Goal: Task Accomplishment & Management: Manage account settings

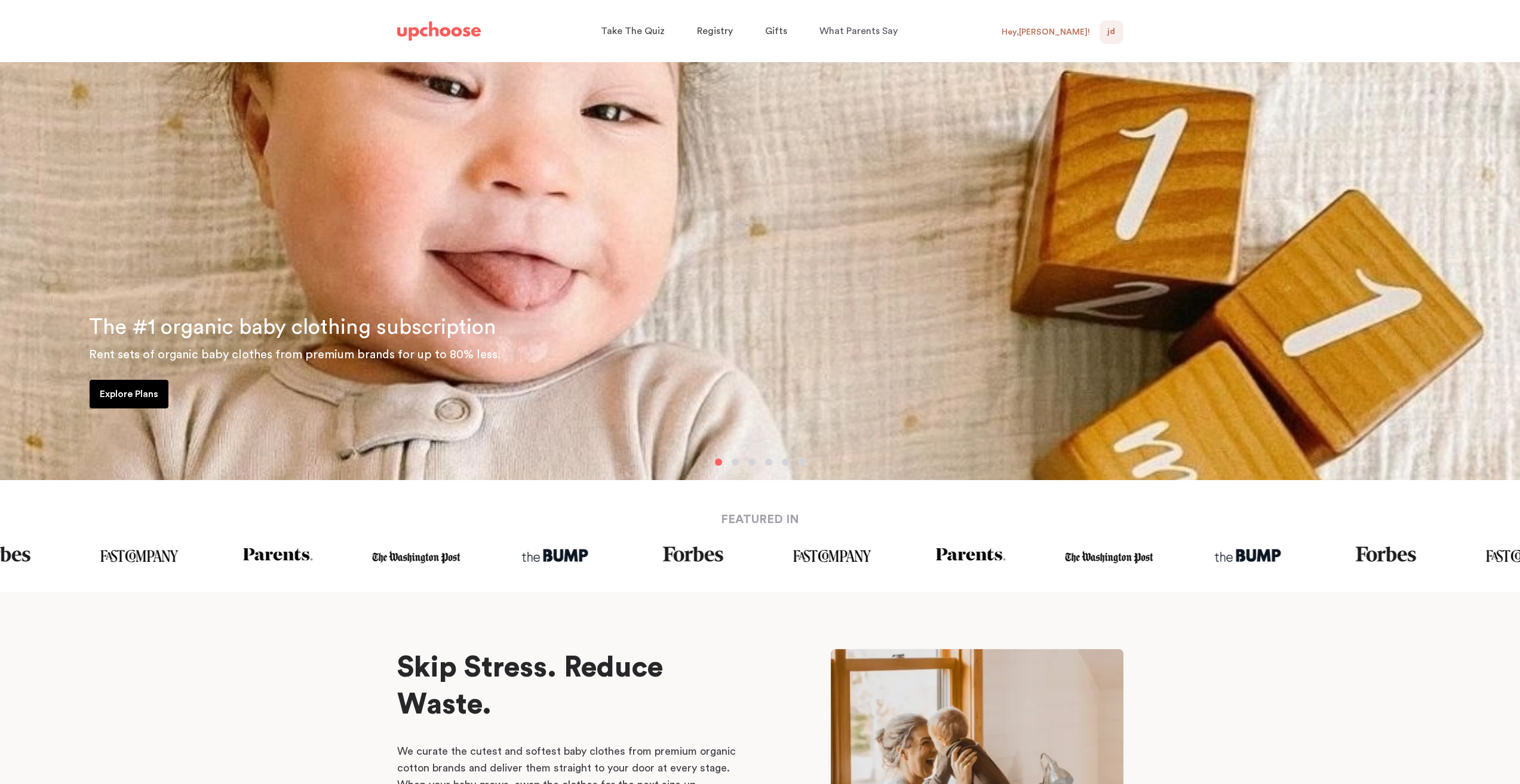
drag, startPoint x: 1072, startPoint y: 15, endPoint x: 1070, endPoint y: 23, distance: 8.2
click at [1072, 15] on div "Take The Quiz Registry Gifts What Parents Say Home Take The Quiz Registry Gifti…" at bounding box center [760, 31] width 755 height 62
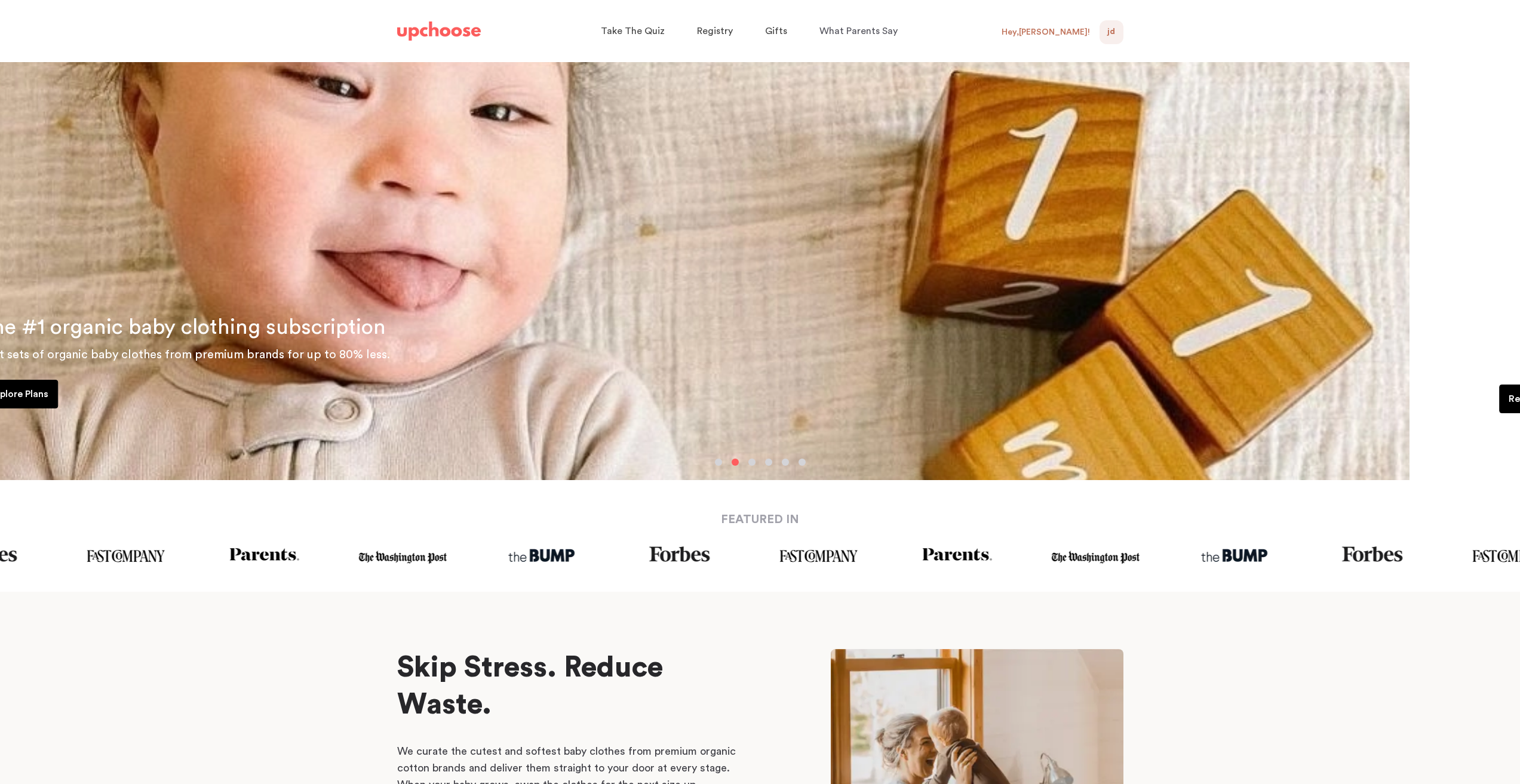
click at [1065, 32] on div "Hey, [PERSON_NAME] !" at bounding box center [1045, 32] width 88 height 10
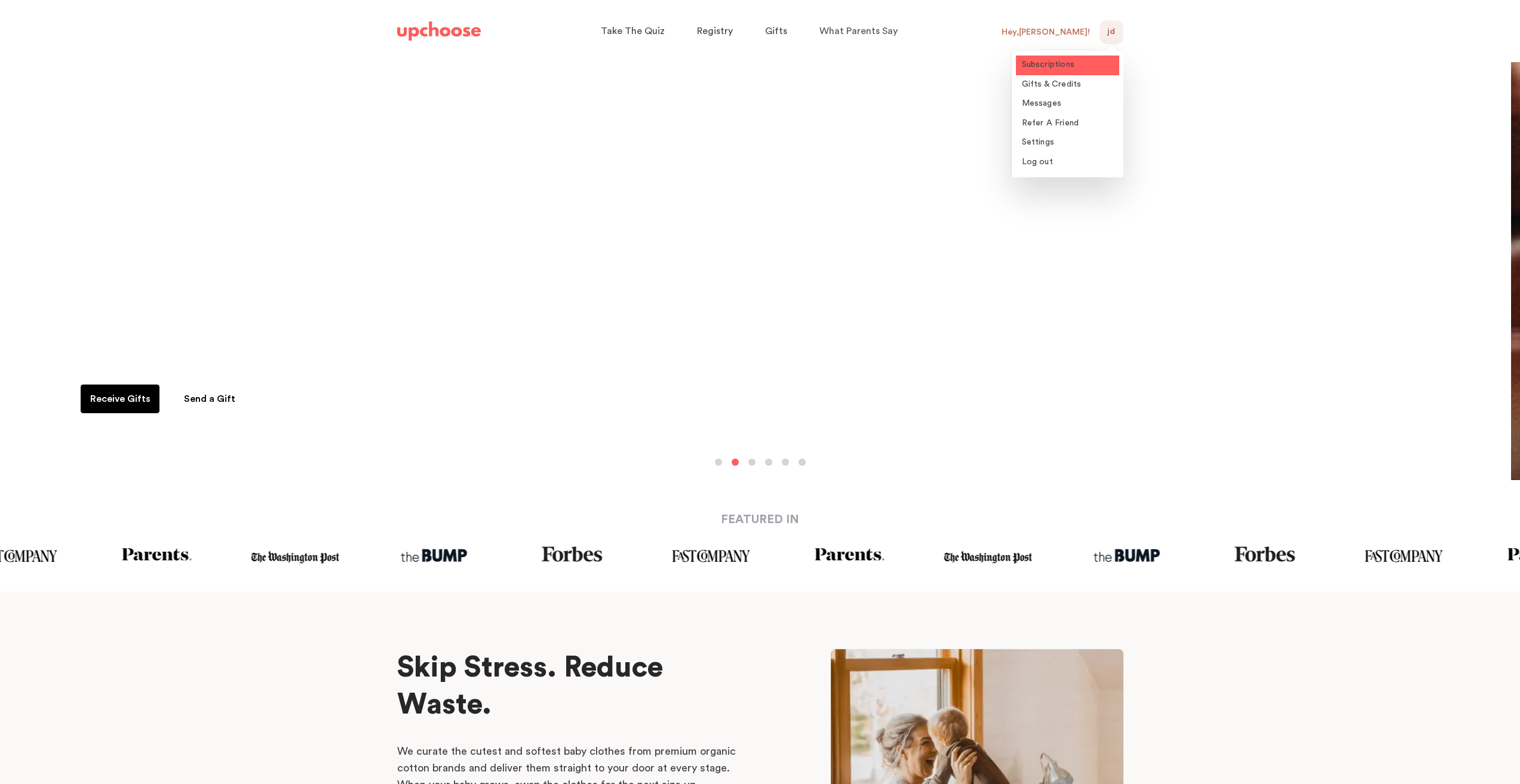
click at [1046, 59] on link "Subscriptions" at bounding box center [1067, 65] width 104 height 19
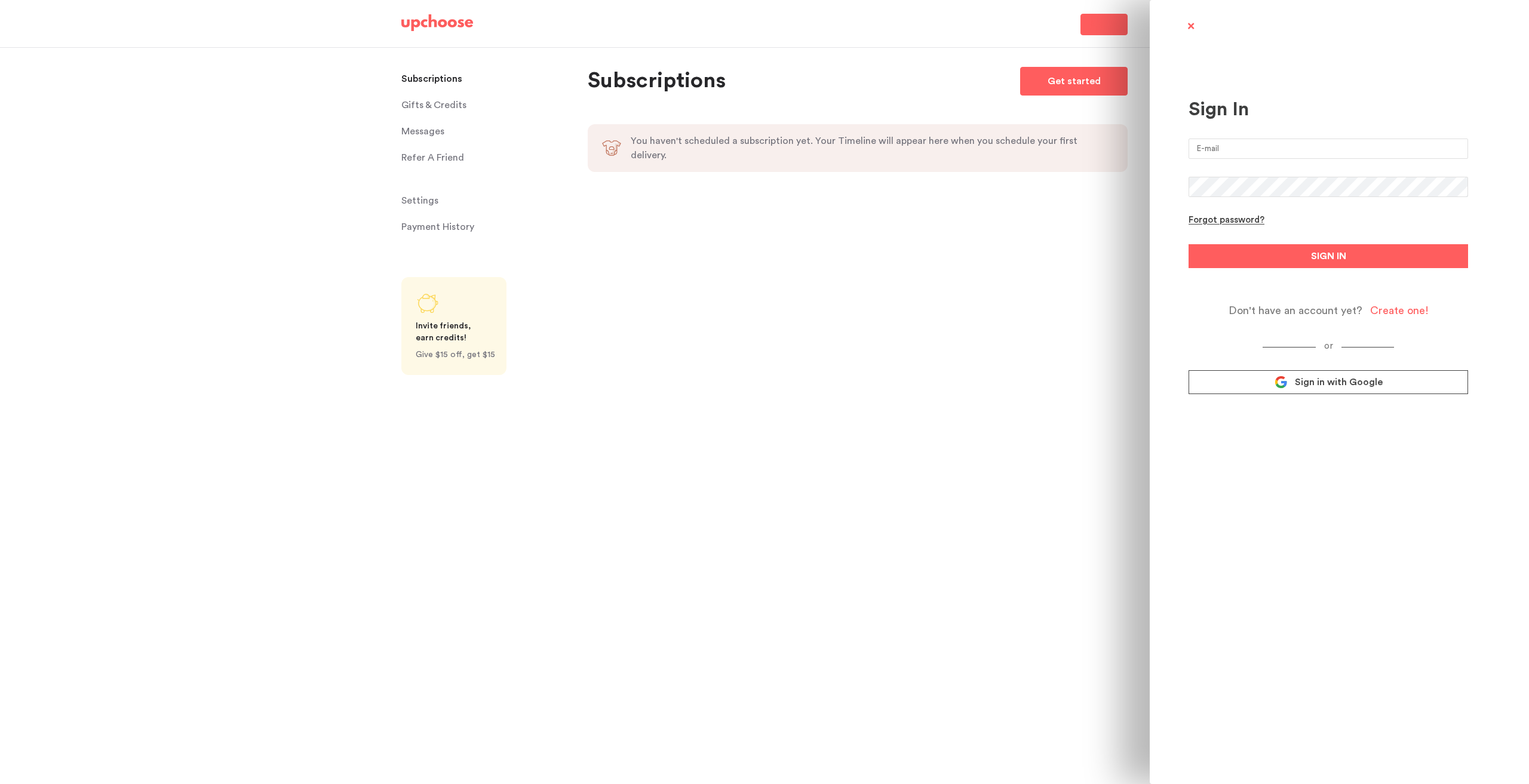
click at [1259, 152] on input "email" at bounding box center [1328, 148] width 280 height 20
click at [1448, 783] on com-1password-button at bounding box center [764, 784] width 1529 height 0
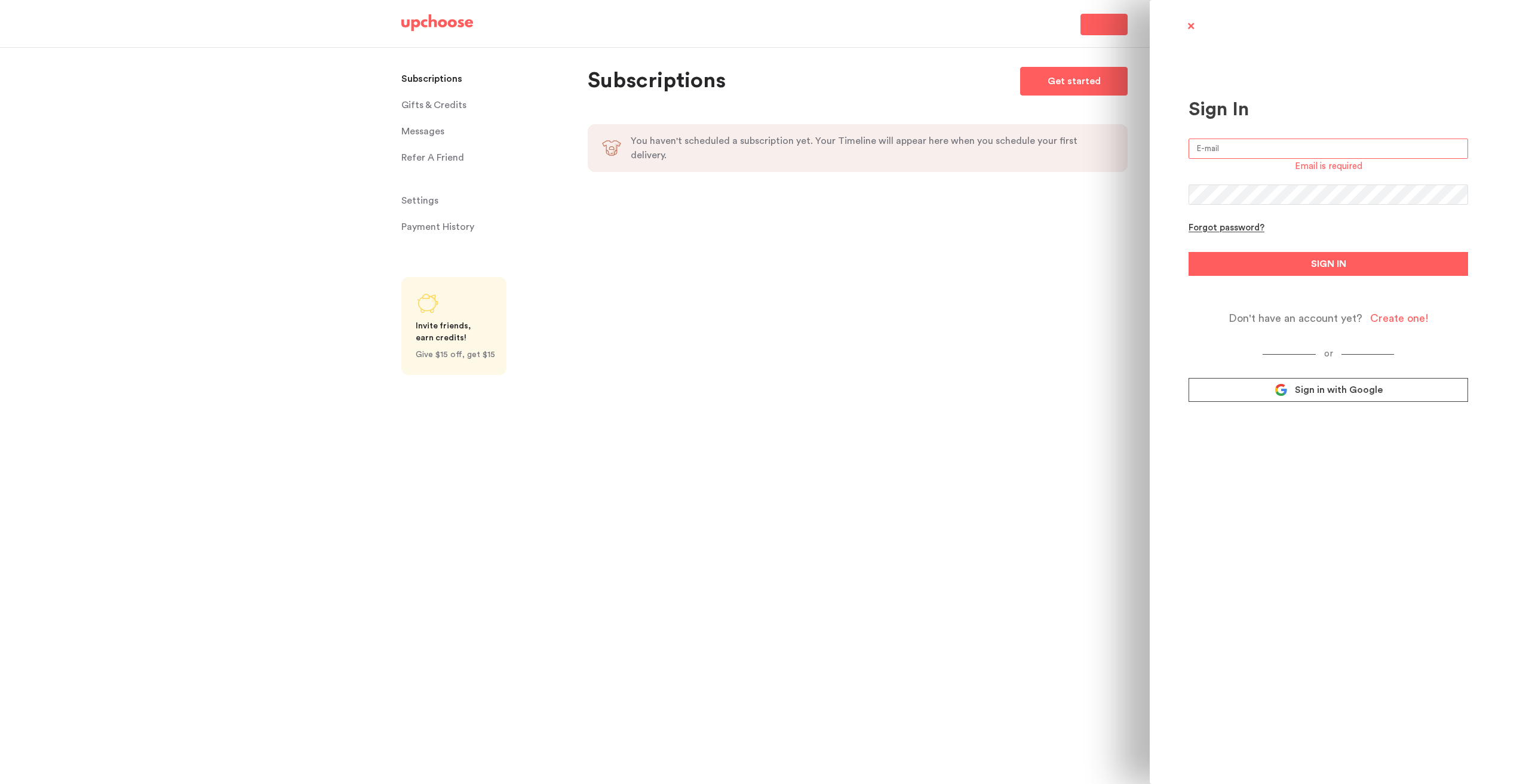
type input "[EMAIL_ADDRESS][DOMAIN_NAME]"
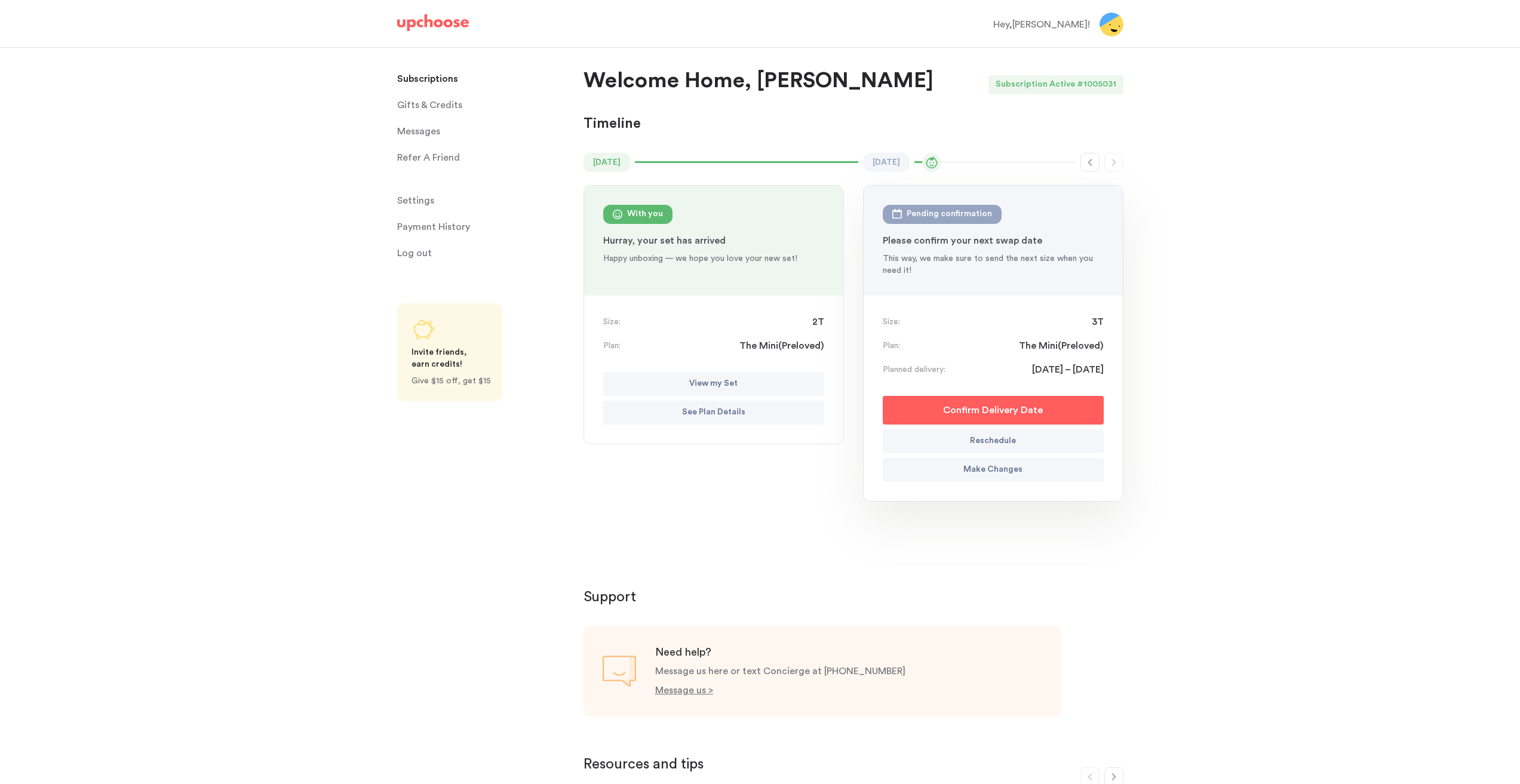
scroll to position [60, 0]
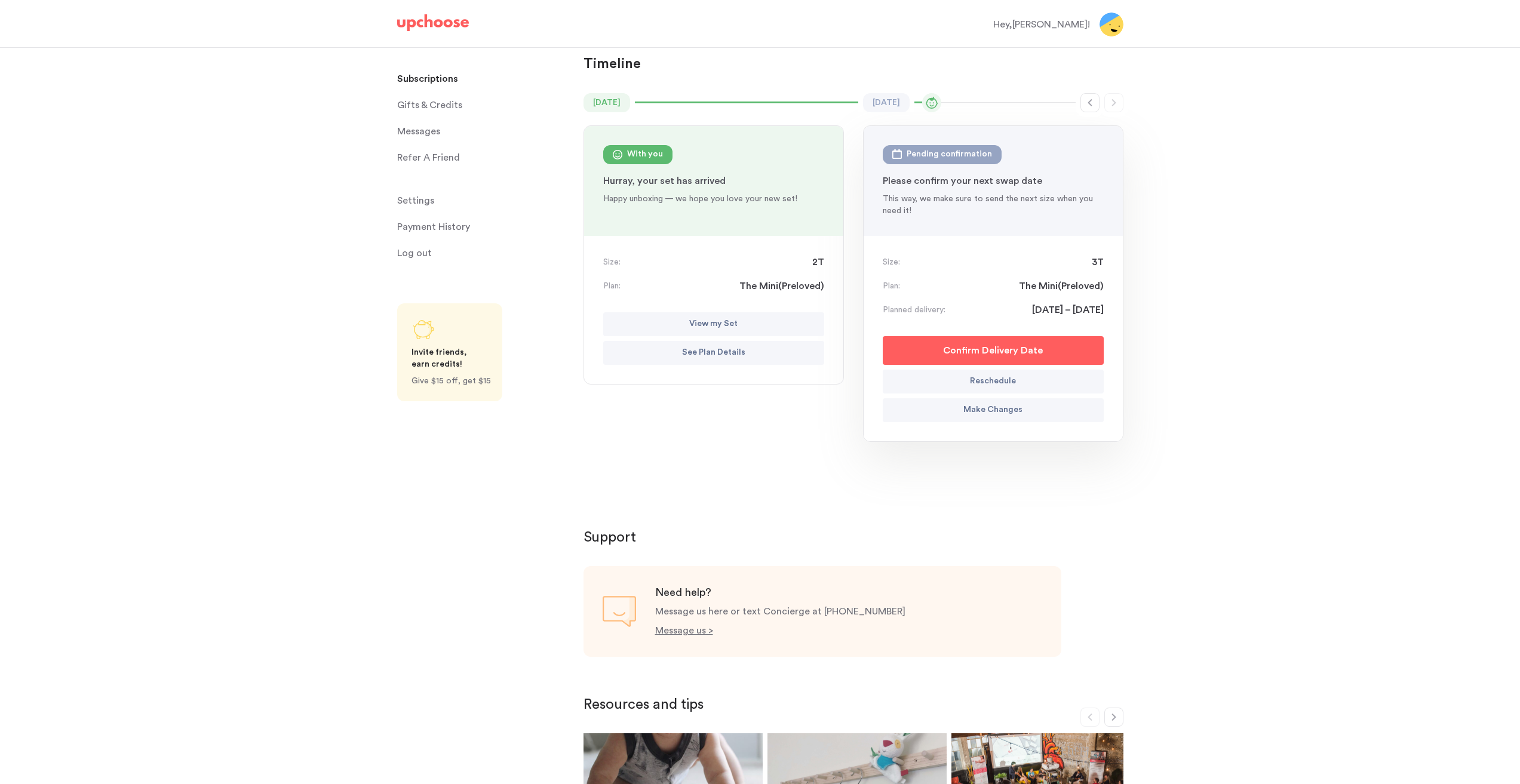
click at [992, 411] on p "Make Changes" at bounding box center [992, 410] width 59 height 15
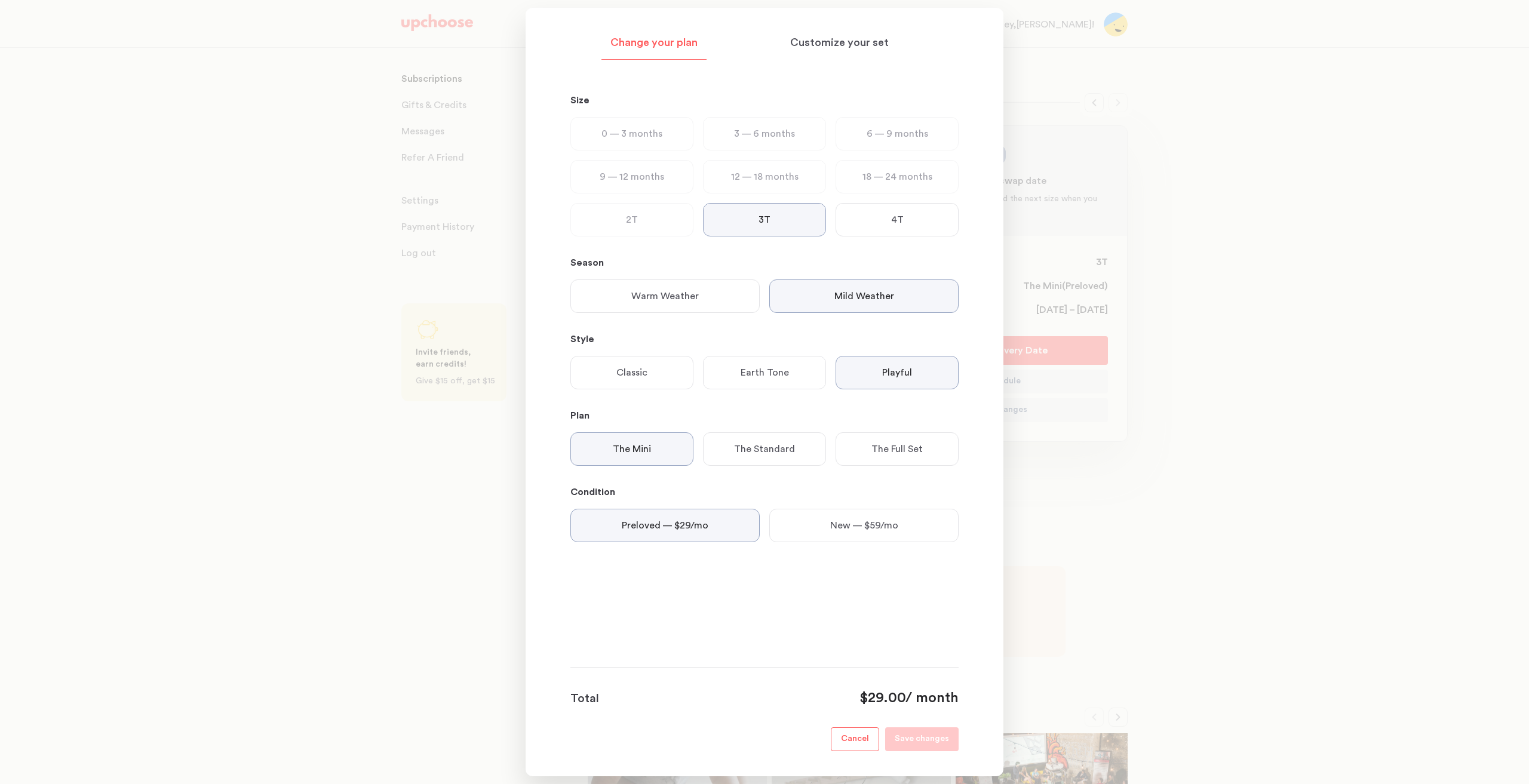
click at [853, 735] on p "Cancel" at bounding box center [855, 739] width 28 height 15
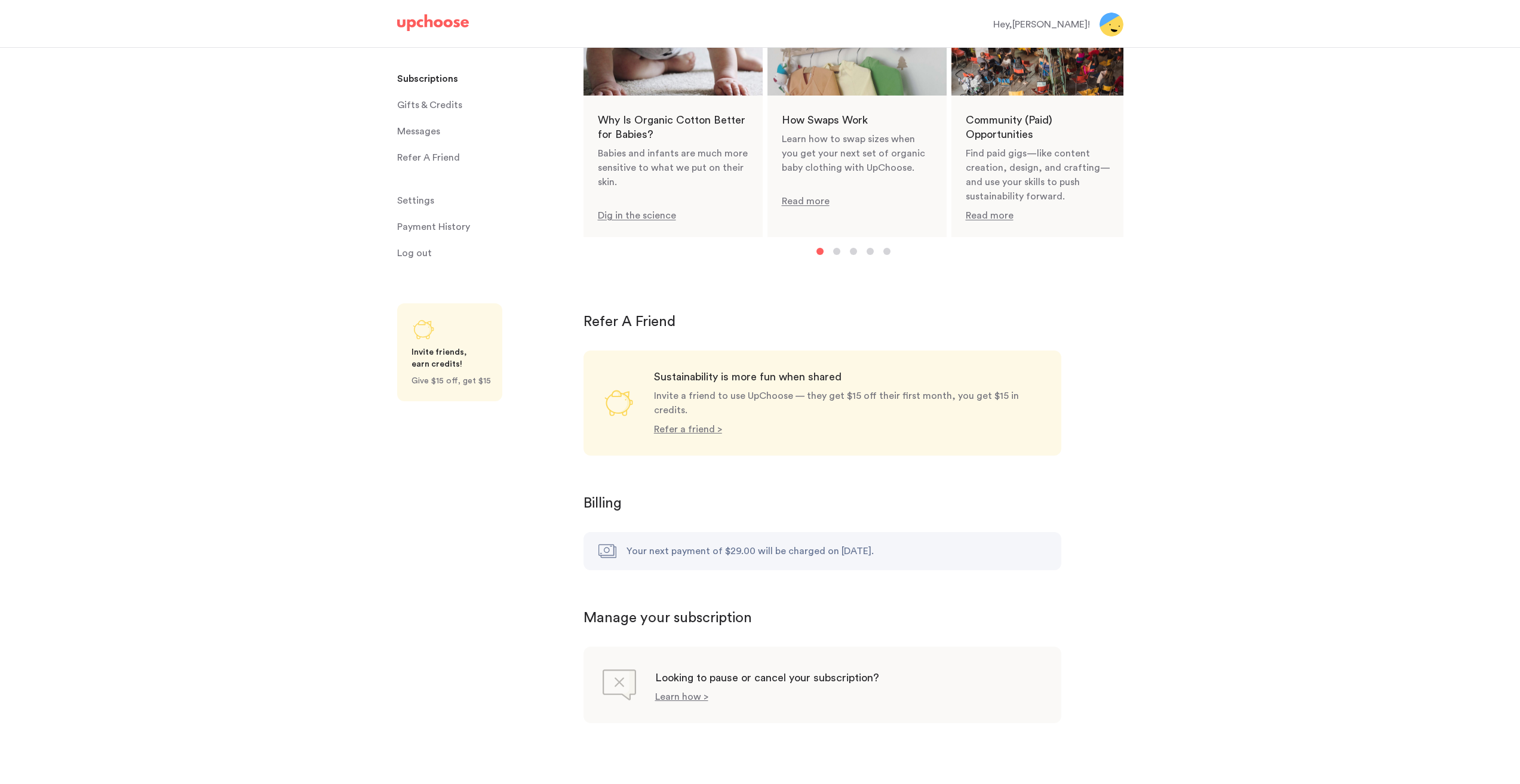
scroll to position [794, 0]
click at [674, 691] on p "Learn how >" at bounding box center [681, 696] width 53 height 10
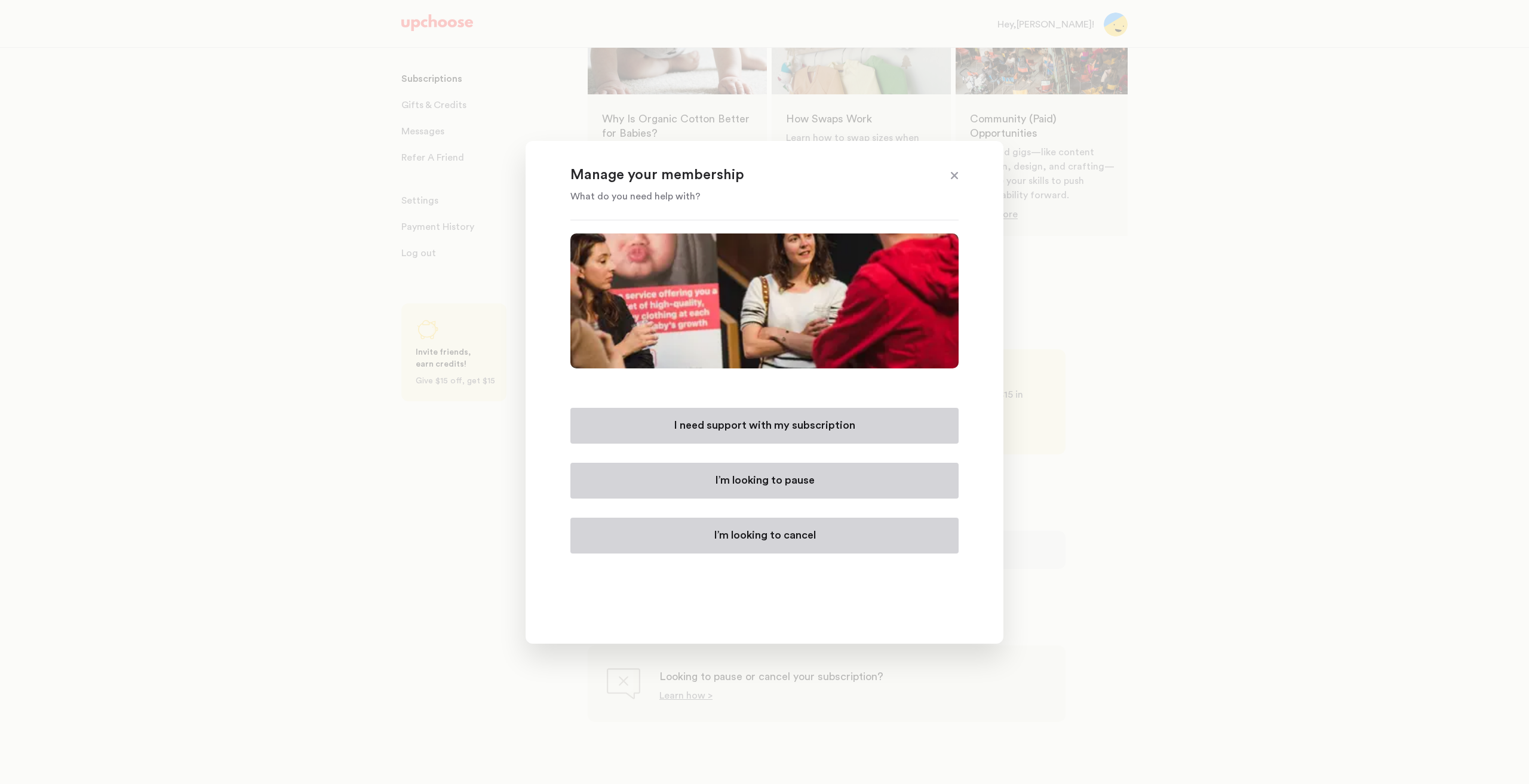
click at [797, 539] on p "I’m looking to cancel" at bounding box center [764, 535] width 102 height 15
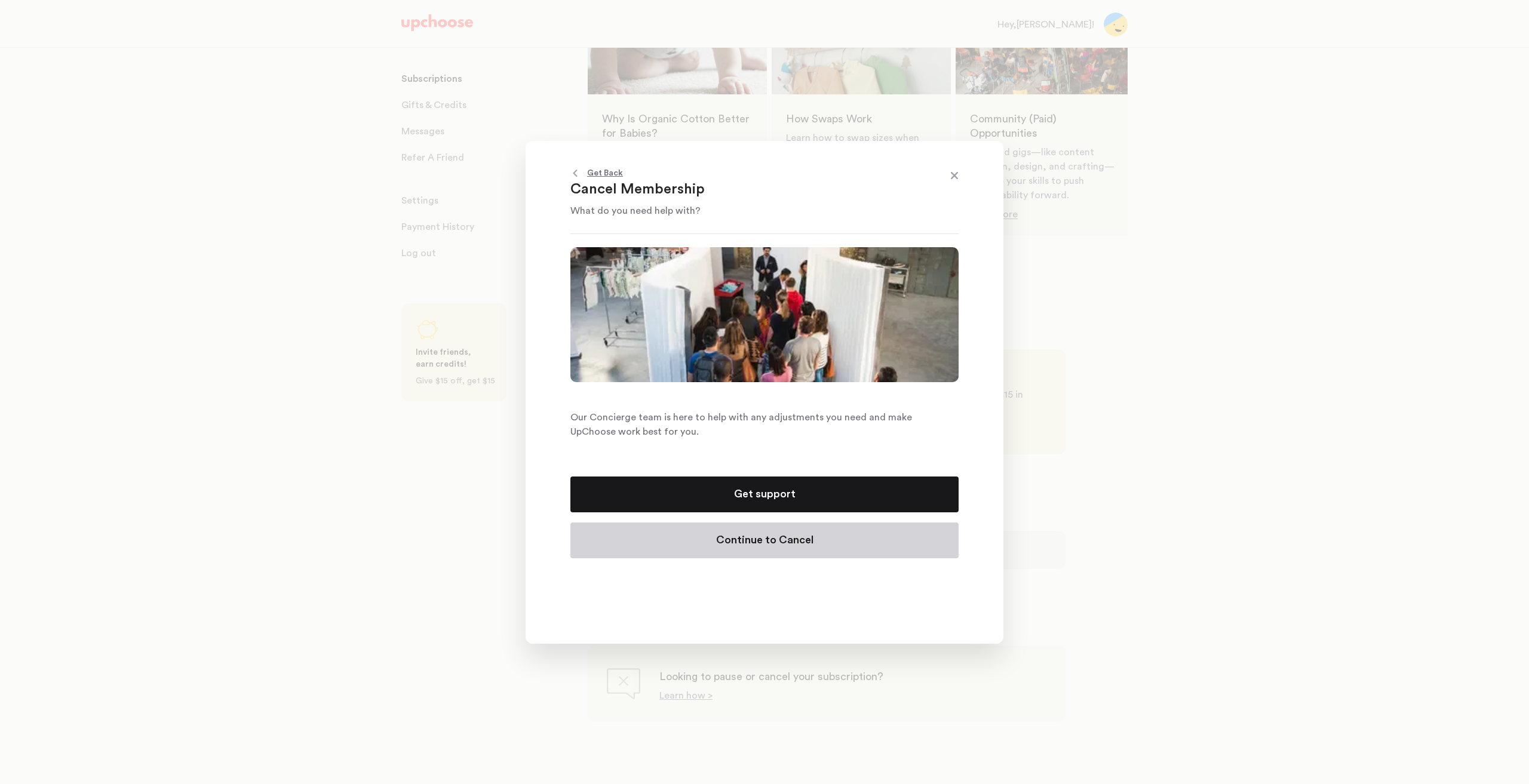
click at [744, 544] on p "Continue to Cancel" at bounding box center [765, 540] width 97 height 15
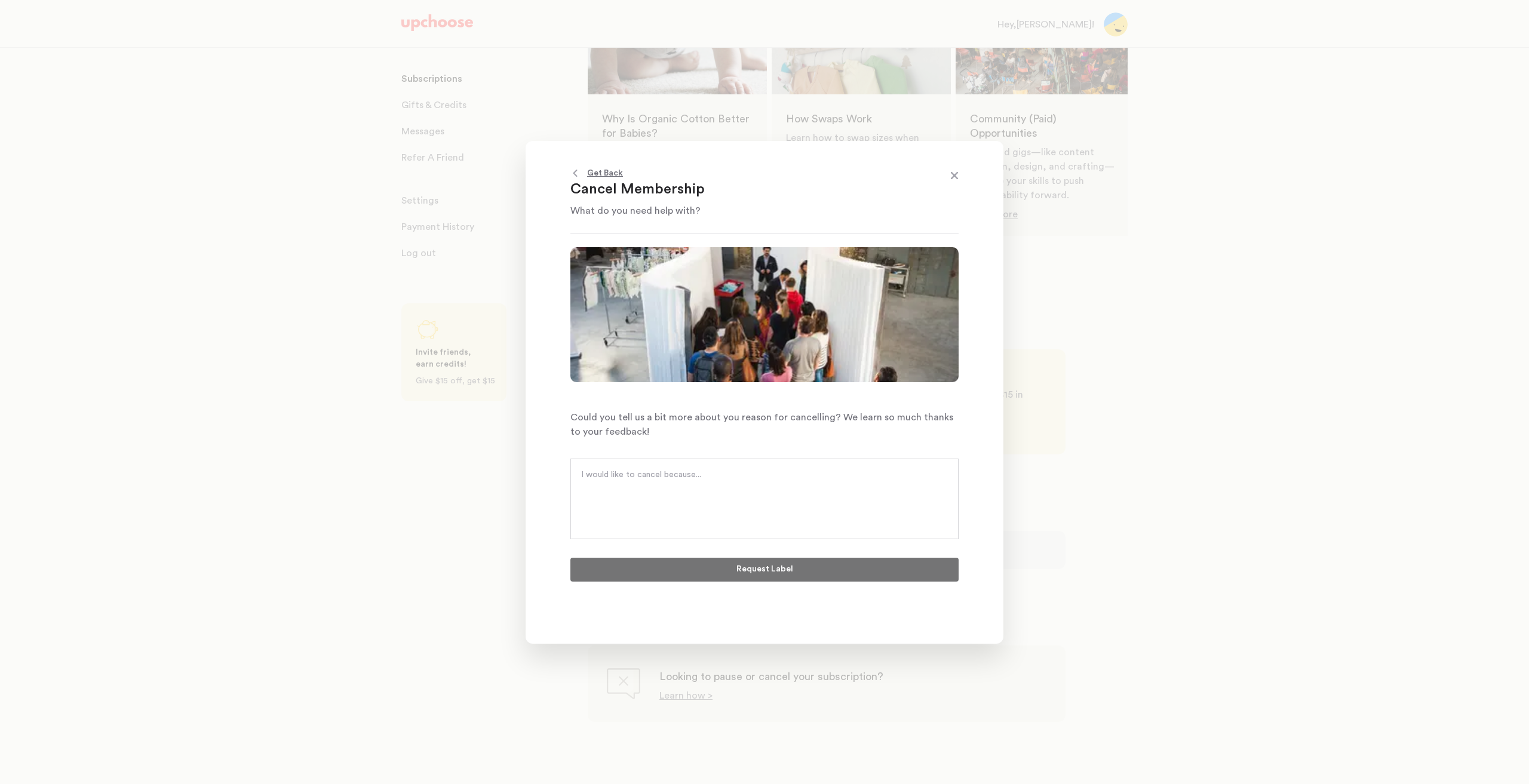
click at [773, 484] on textarea at bounding box center [764, 487] width 366 height 36
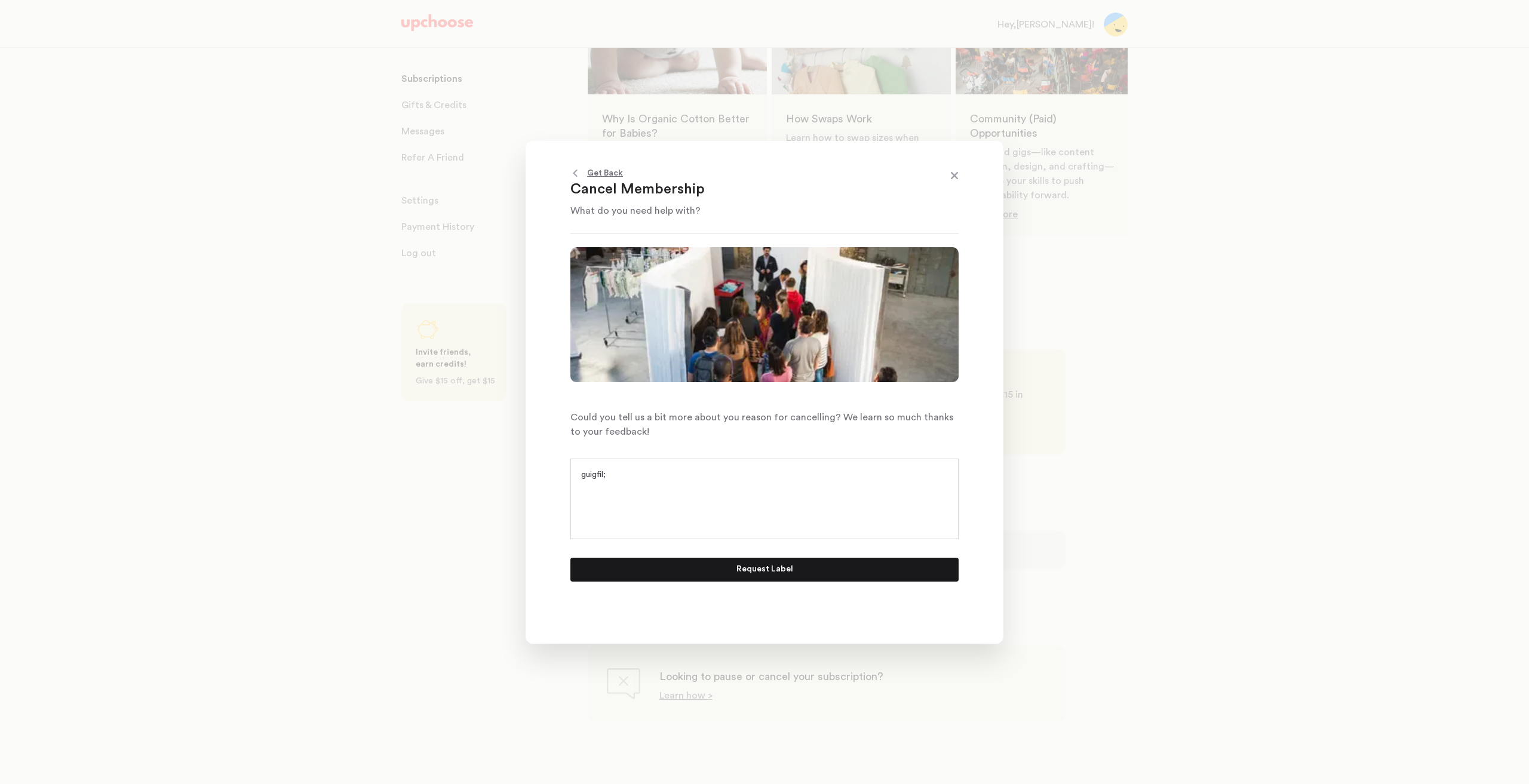
type textarea "guigfil;"
click at [762, 556] on form "guigfil; Request Label" at bounding box center [764, 518] width 388 height 128
click at [760, 563] on p "Request Label" at bounding box center [765, 569] width 57 height 15
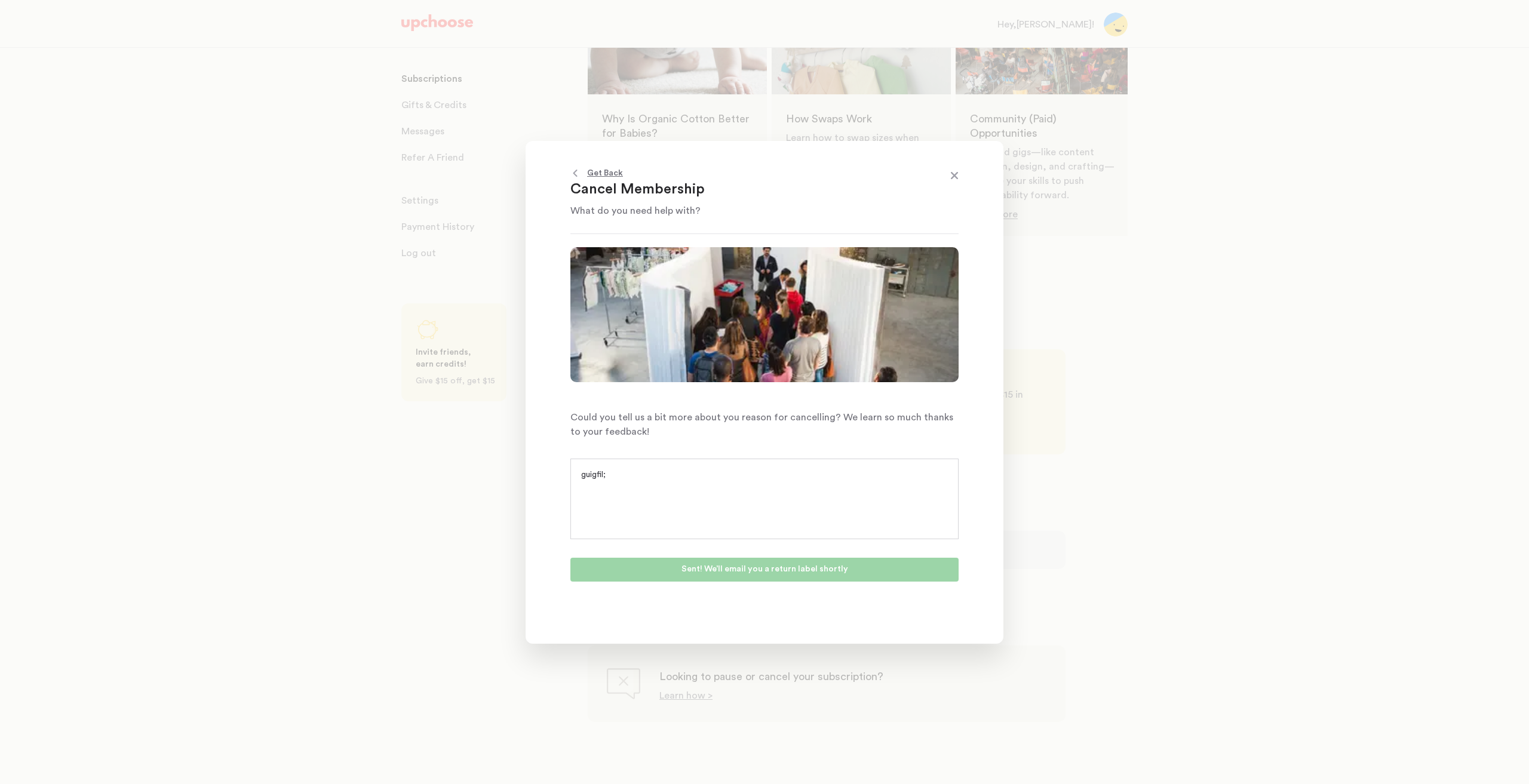
click at [960, 174] on span at bounding box center [954, 177] width 15 height 15
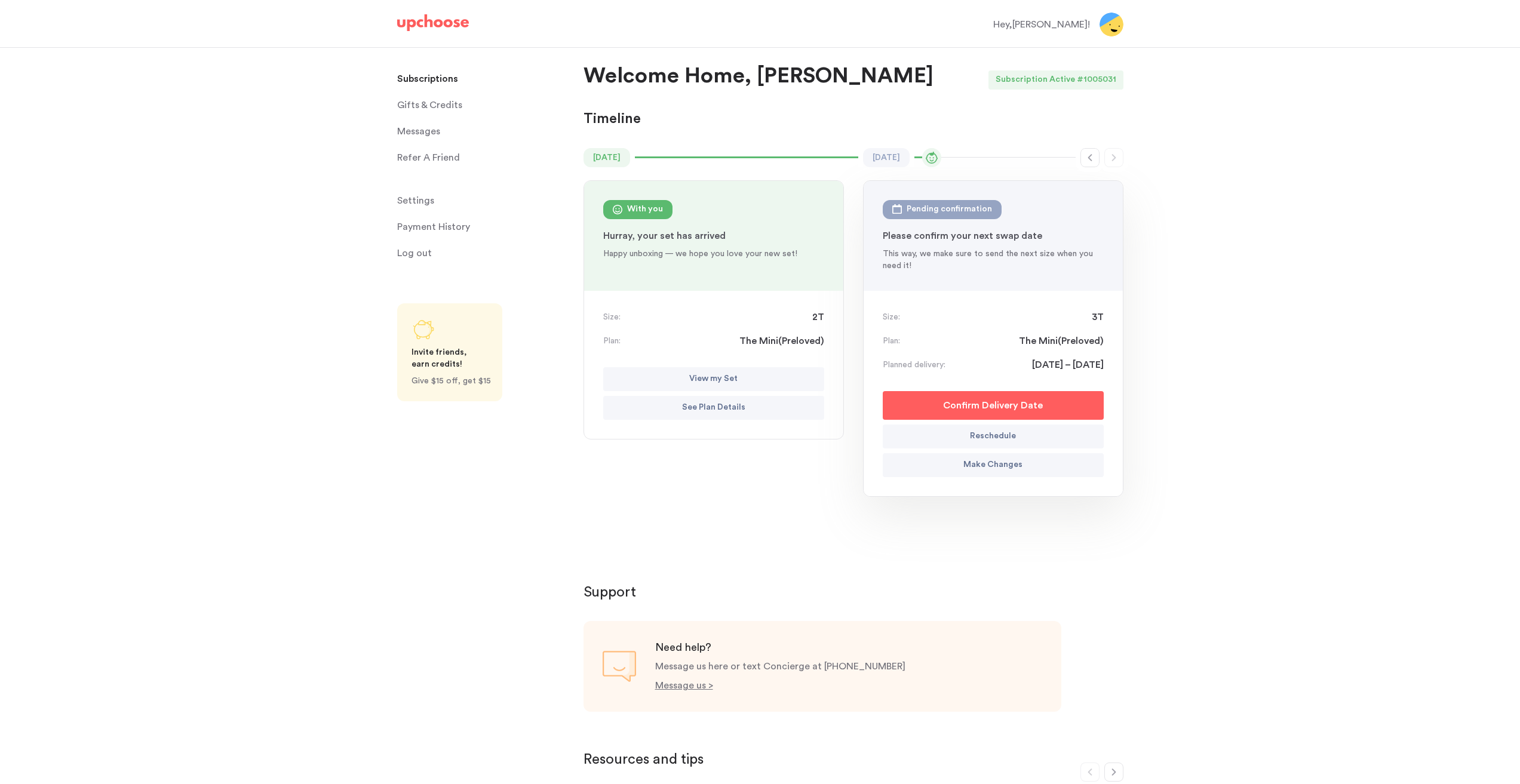
scroll to position [0, 0]
